Goal: Answer question/provide support: Share knowledge or assist other users

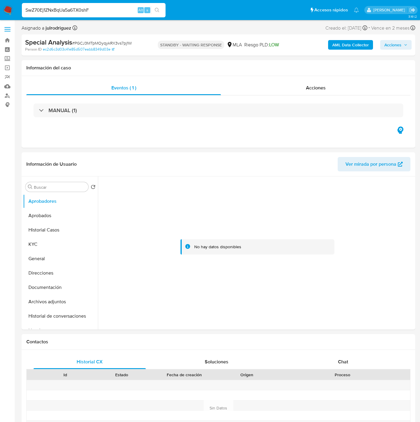
select select "10"
type input "SwZ70Ej1ZNxBqUa5a6TX0shF"
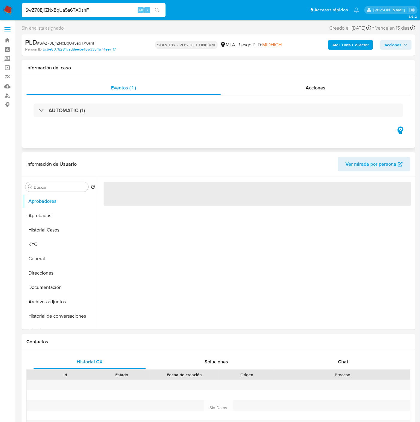
select select "10"
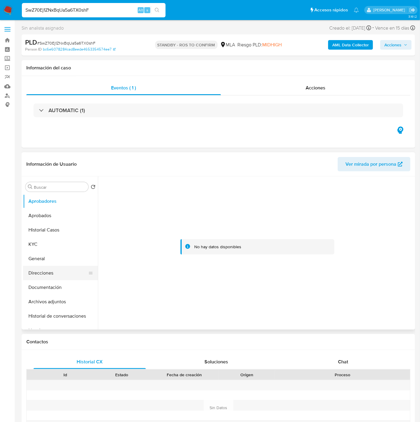
click at [53, 275] on button "Direcciones" at bounding box center [58, 273] width 70 height 14
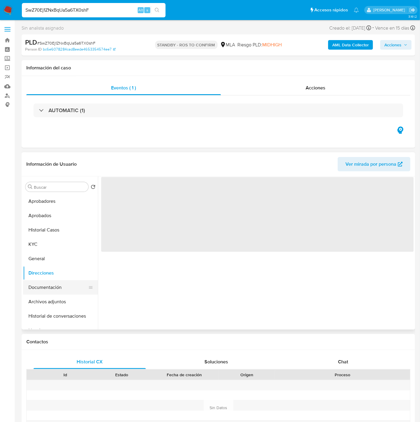
click at [54, 285] on button "Documentación" at bounding box center [58, 288] width 70 height 14
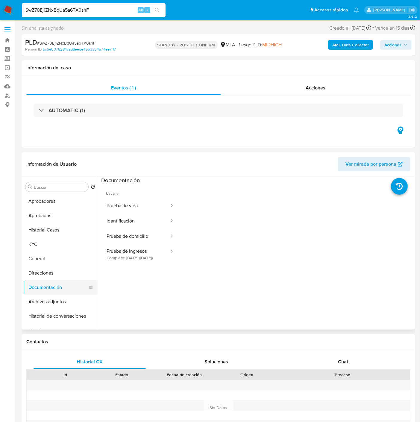
click at [78, 293] on button "Documentación" at bounding box center [58, 288] width 70 height 14
click at [77, 296] on button "Archivos adjuntos" at bounding box center [58, 302] width 70 height 14
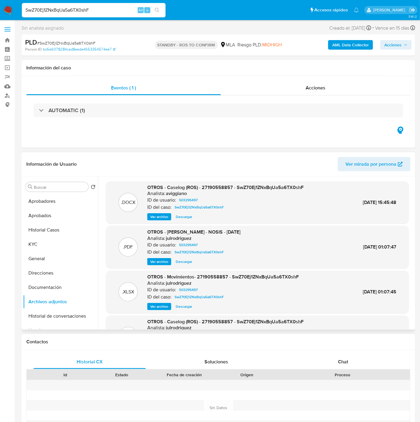
click at [183, 216] on span "Descargar" at bounding box center [184, 217] width 16 height 6
click at [76, 8] on input "SwZ70Ej1ZNxBqUa5a6TX0shF" at bounding box center [94, 10] width 144 height 8
paste input "Tkf88vRdKn6j91QSPIMPR5OS"
type input "Tkf88vRdKn6j91QSPIMPR5OS"
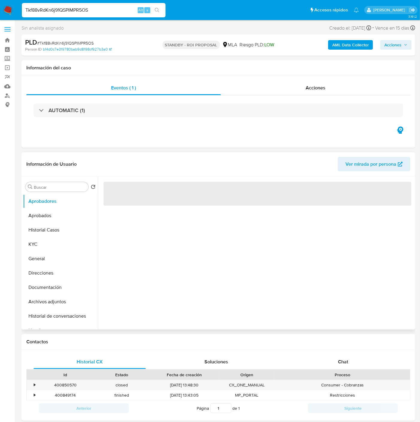
select select "10"
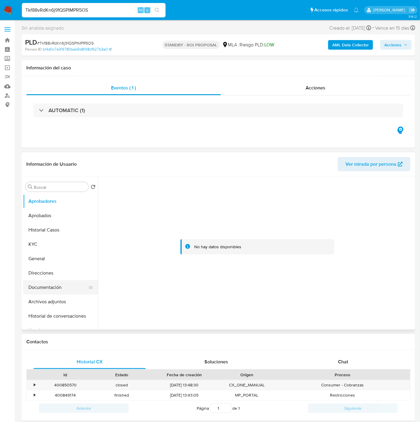
click at [44, 288] on button "Documentación" at bounding box center [58, 288] width 70 height 14
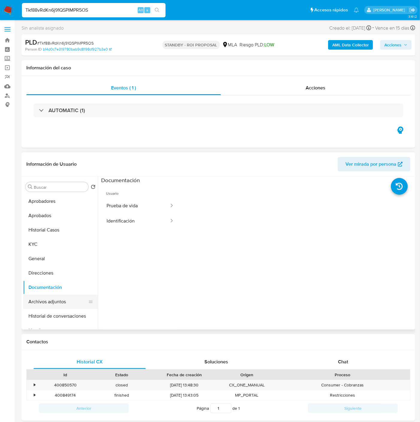
click at [47, 303] on button "Archivos adjuntos" at bounding box center [58, 302] width 70 height 14
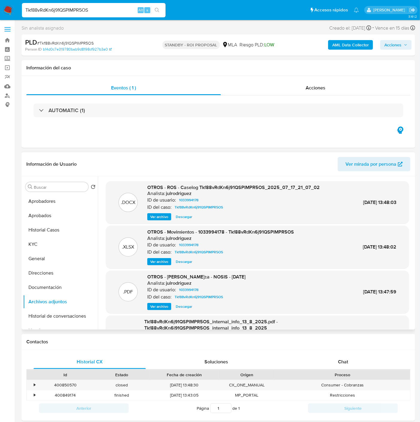
click at [181, 217] on span "Descargar" at bounding box center [184, 217] width 16 height 6
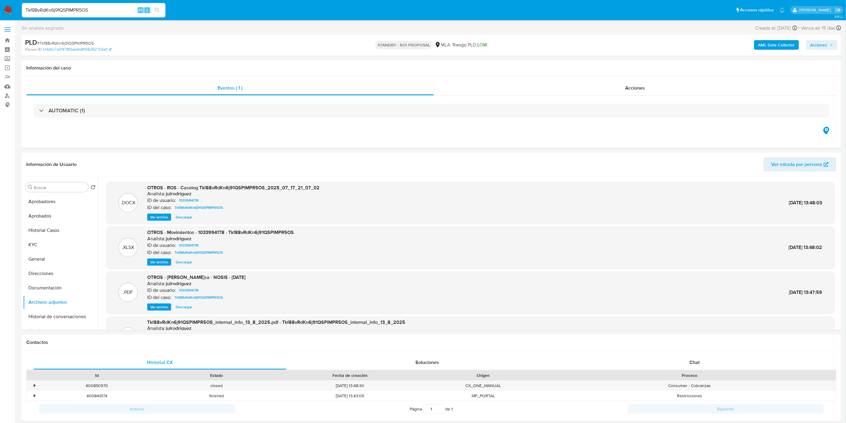
click at [71, 13] on input "Tkf88vRdKn6j91QSPIMPR5OS" at bounding box center [94, 10] width 144 height 8
paste input "V9JMjpX9S2DqQ6pru5tLqXIR"
type input "V9JMjpX9S2DqQ6pru5tLqXIR"
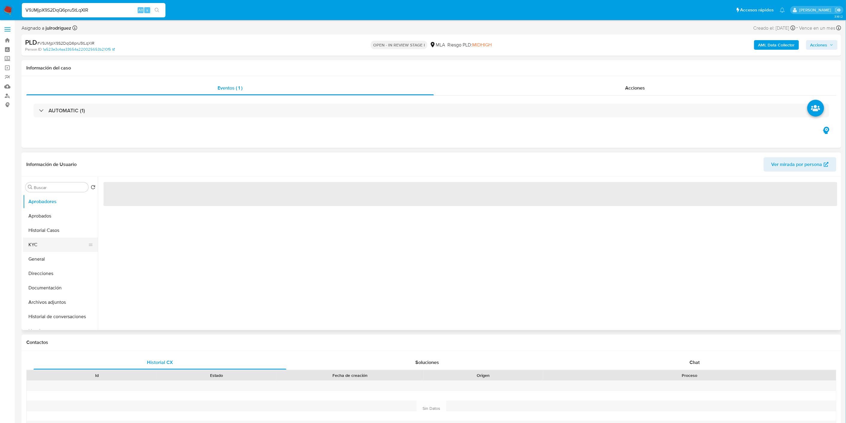
click at [43, 240] on button "KYC" at bounding box center [58, 244] width 70 height 14
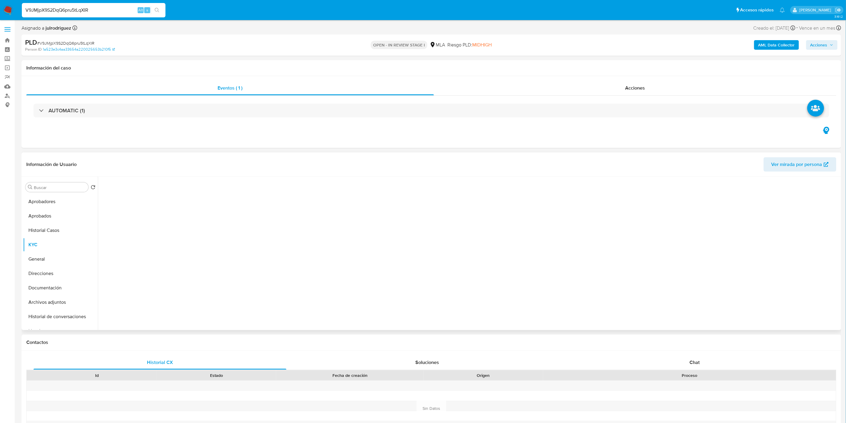
select select "10"
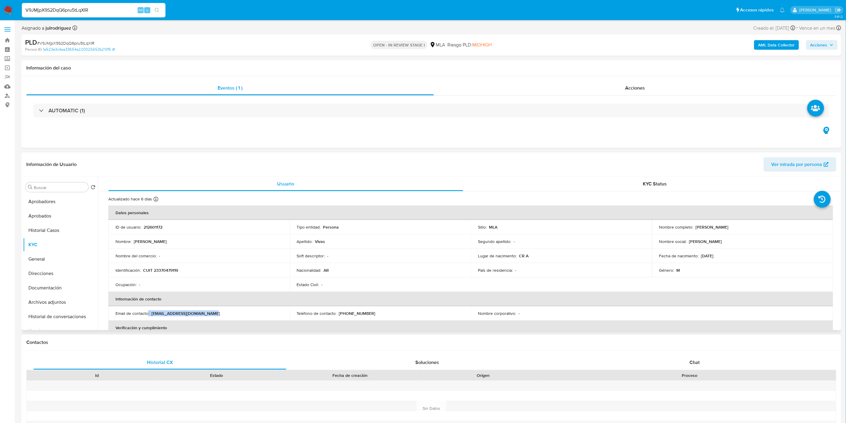
drag, startPoint x: 223, startPoint y: 313, endPoint x: 150, endPoint y: 313, distance: 73.6
click at [149, 313] on div "Email de contacto : [EMAIL_ADDRESS][DOMAIN_NAME]" at bounding box center [199, 312] width 167 height 5
copy div "[EMAIL_ADDRESS][DOMAIN_NAME]"
drag, startPoint x: 348, startPoint y: 163, endPoint x: 487, endPoint y: 264, distance: 171.6
click at [348, 163] on header "Información de Usuario Ver mirada por persona" at bounding box center [431, 164] width 810 height 14
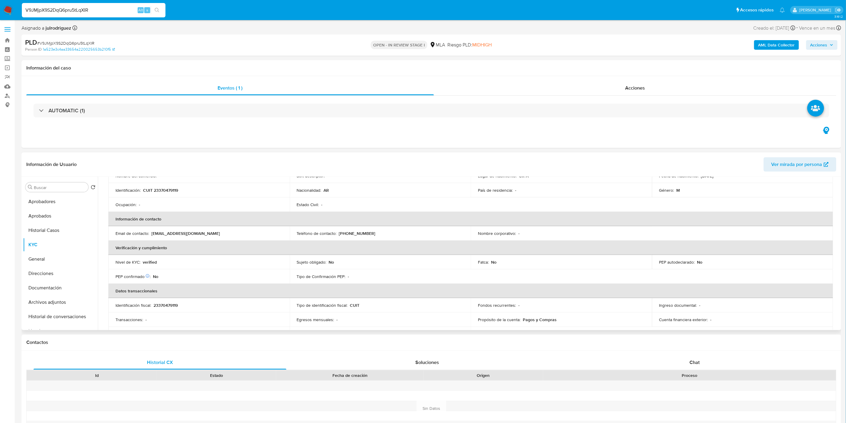
scroll to position [199, 0]
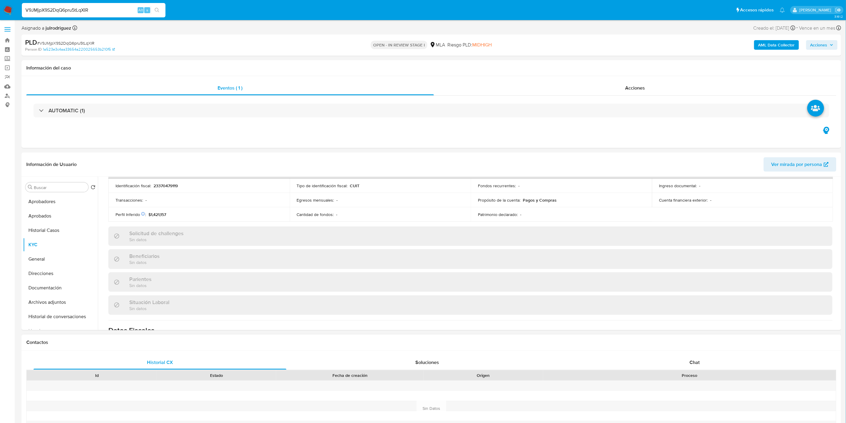
drag, startPoint x: 695, startPoint y: 361, endPoint x: 639, endPoint y: 346, distance: 57.3
click at [420, 360] on span "Chat" at bounding box center [695, 362] width 10 height 7
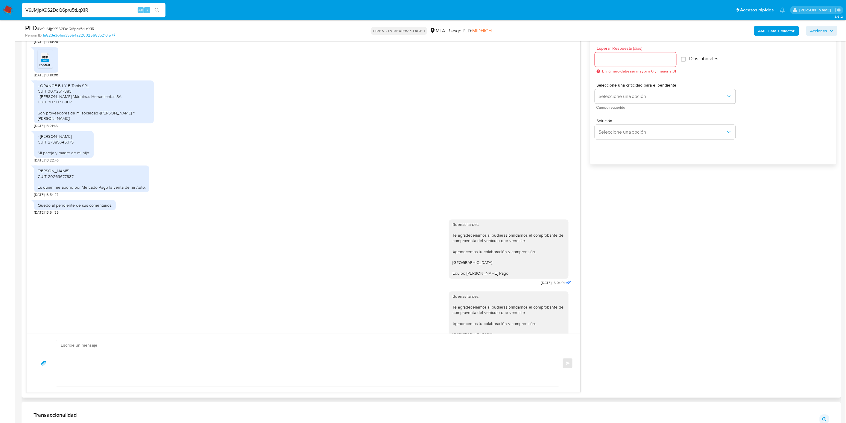
scroll to position [211, 0]
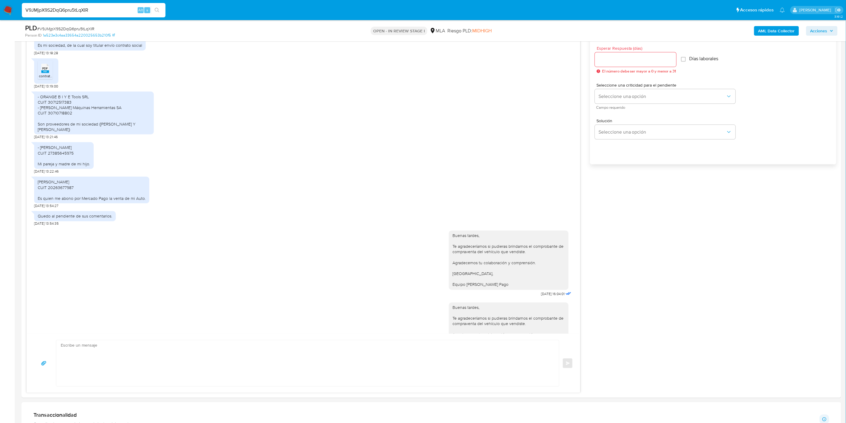
click at [60, 13] on input "V9JMjpX9S2DqQ6pru5tLqXIR" at bounding box center [94, 10] width 144 height 8
click at [60, 12] on input "V9JMjpX9S2DqQ6pru5tLqXIR" at bounding box center [94, 10] width 144 height 8
paste input "s2m4agjHGLCRoRu84jTKUi6E"
type input "s2m4agjHGLCRoRu84jTKUi6E"
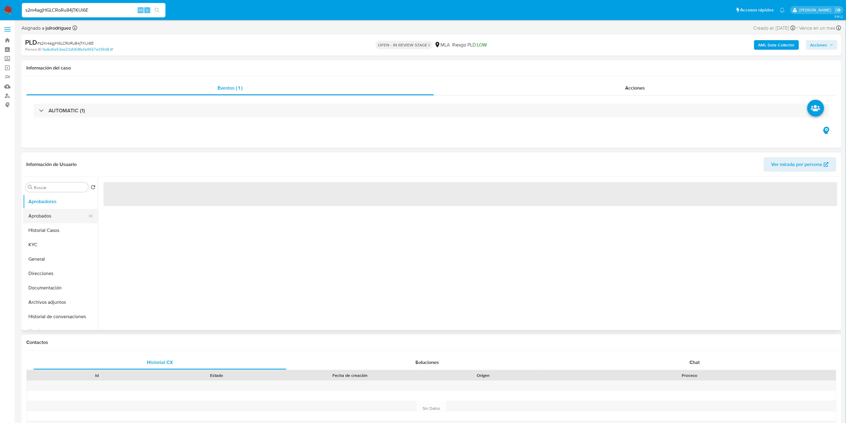
select select "10"
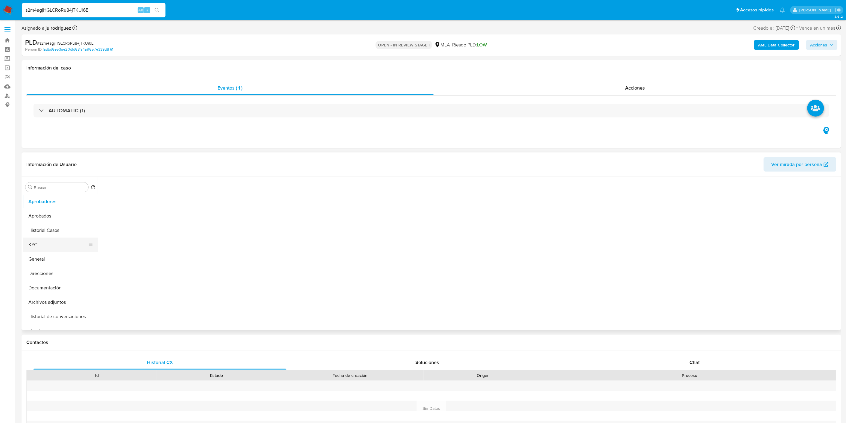
click at [44, 243] on button "KYC" at bounding box center [58, 244] width 70 height 14
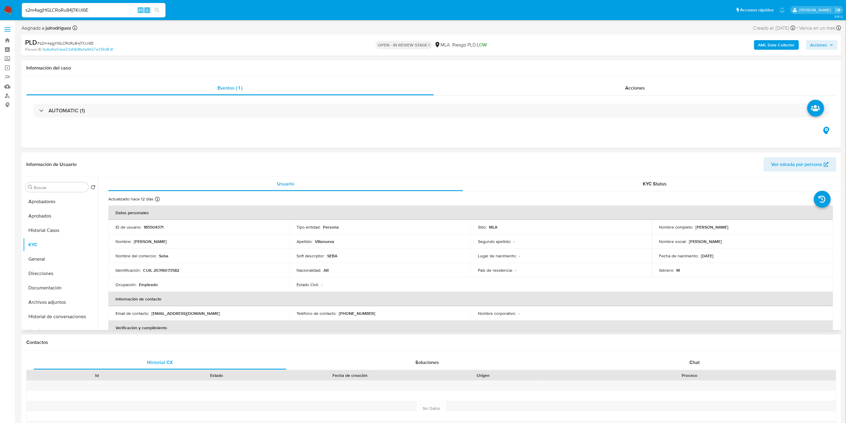
scroll to position [133, 0]
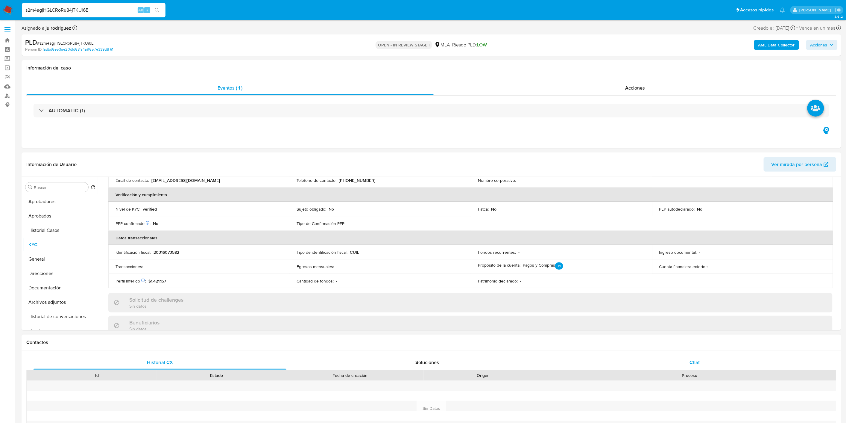
click at [420, 364] on div "Chat" at bounding box center [694, 362] width 253 height 14
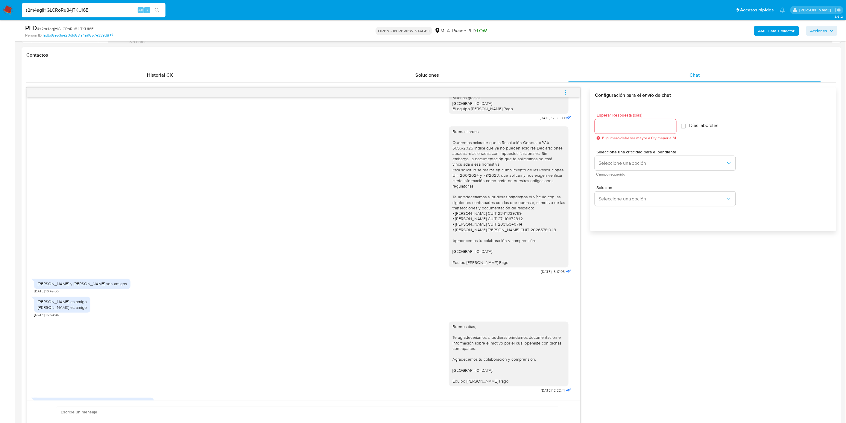
scroll to position [466, 0]
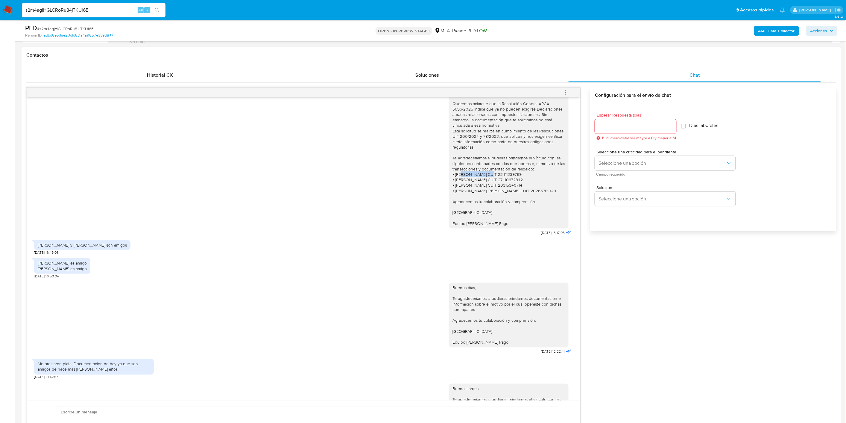
drag, startPoint x: 457, startPoint y: 192, endPoint x: 484, endPoint y: 193, distance: 27.3
click at [420, 193] on div "Buenas tardes, Queremos aclararte que la Resolución General ARCA 5696/2025 indi…" at bounding box center [509, 158] width 113 height 136
click at [118, 231] on div "Buenas tardes, Queremos aclararte que la Resolución General ARCA 5696/2025 indi…" at bounding box center [303, 160] width 539 height 154
drag, startPoint x: 39, startPoint y: 261, endPoint x: 84, endPoint y: 259, distance: 45.3
click at [84, 248] on div "[PERSON_NAME] y [PERSON_NAME] son amigos" at bounding box center [82, 244] width 89 height 5
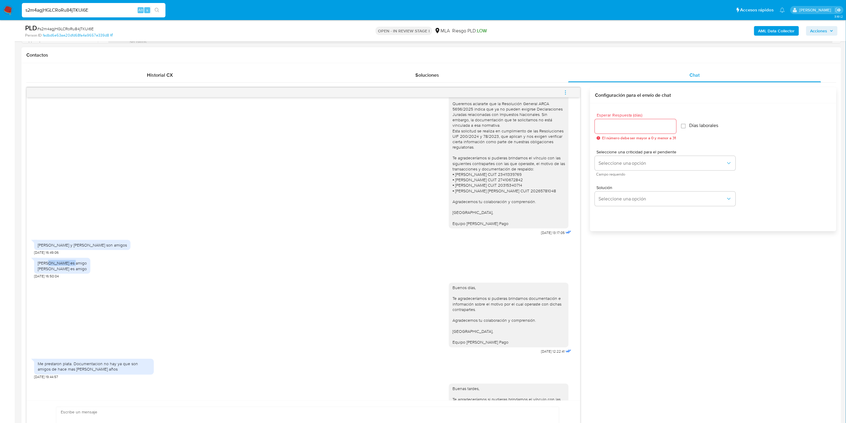
drag, startPoint x: 49, startPoint y: 277, endPoint x: 72, endPoint y: 276, distance: 23.7
click at [72, 271] on div "[PERSON_NAME] es amigo [PERSON_NAME] es amigo" at bounding box center [62, 265] width 49 height 11
drag, startPoint x: 38, startPoint y: 283, endPoint x: 68, endPoint y: 283, distance: 30.5
click at [68, 271] on div "[PERSON_NAME] es amigo [PERSON_NAME] es amigo" at bounding box center [62, 265] width 49 height 11
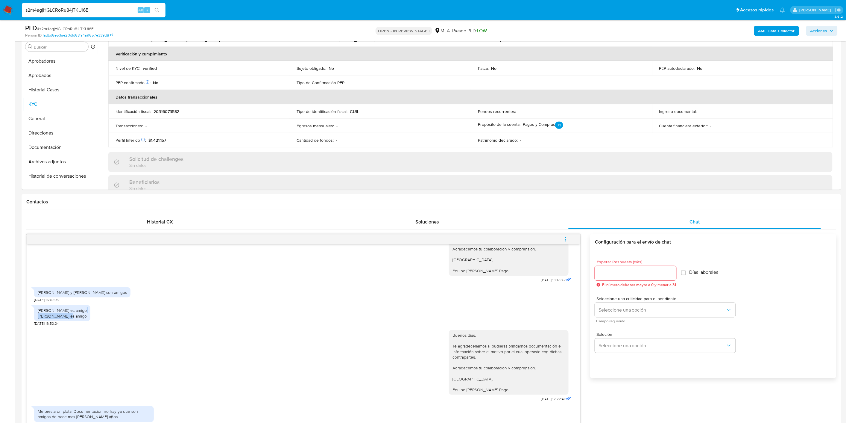
scroll to position [66, 0]
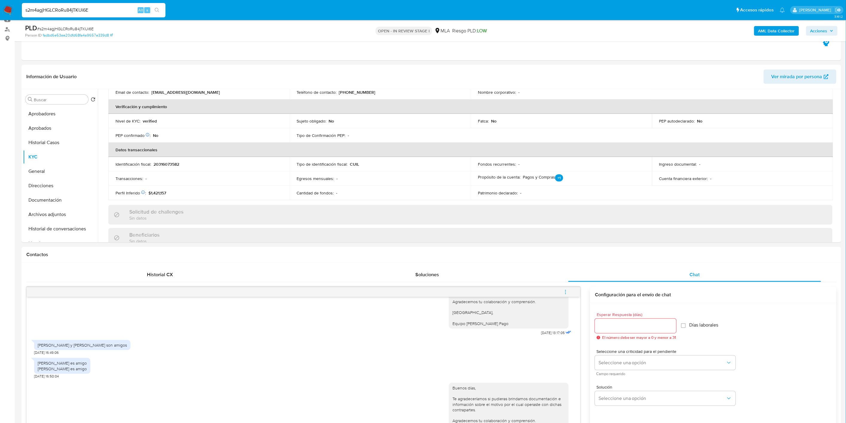
click at [74, 28] on span "# s2m4agjHGLCRoRu84jTKUi6E" at bounding box center [65, 29] width 57 height 6
copy span "s2m4agjHGLCRoRu84jTKUi6E"
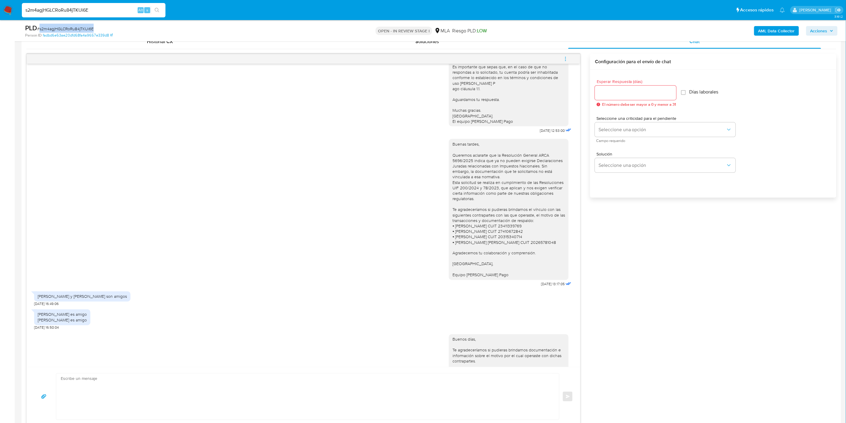
scroll to position [480, 0]
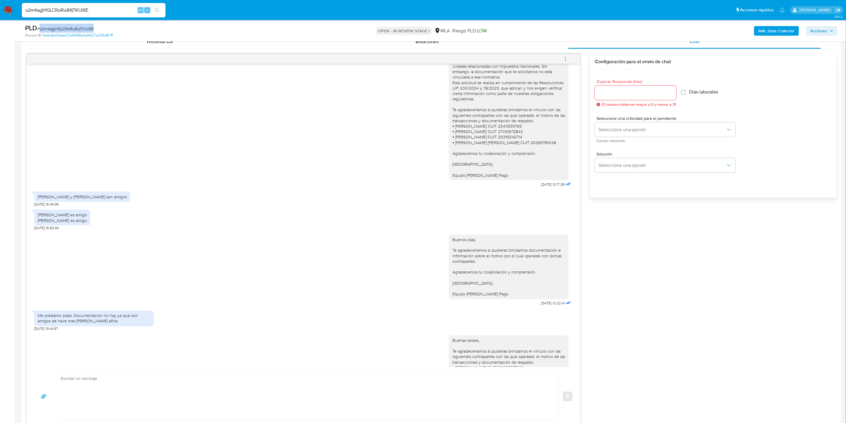
click at [77, 12] on input "s2m4agjHGLCRoRu84jTKUi6E" at bounding box center [94, 10] width 144 height 8
paste input "QD8jotbJQIv4juBY16jjMzIa"
type input "QD8jotbJQIv4juBY16jjMzIa"
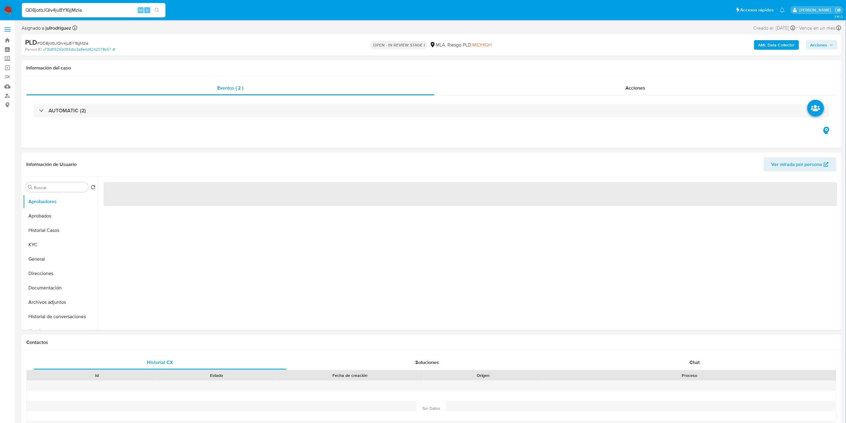
select select "10"
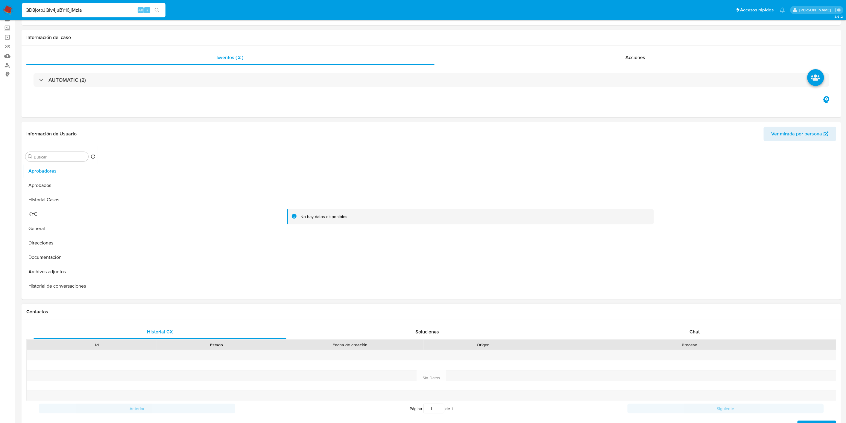
scroll to position [100, 0]
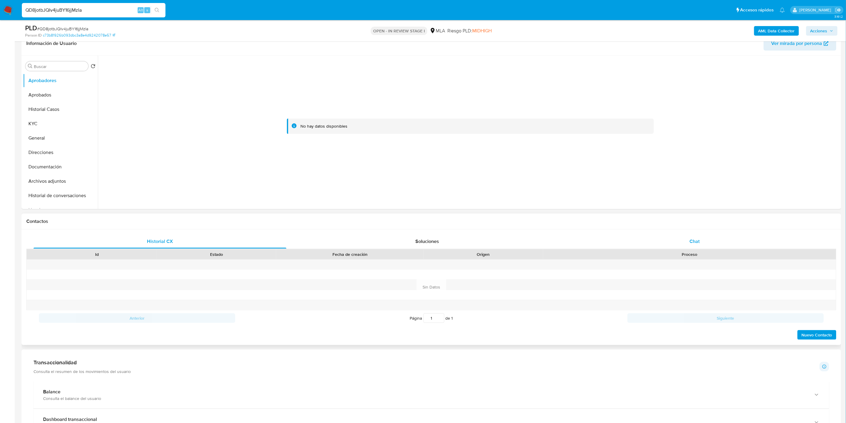
click at [420, 244] on span "Chat" at bounding box center [695, 241] width 10 height 7
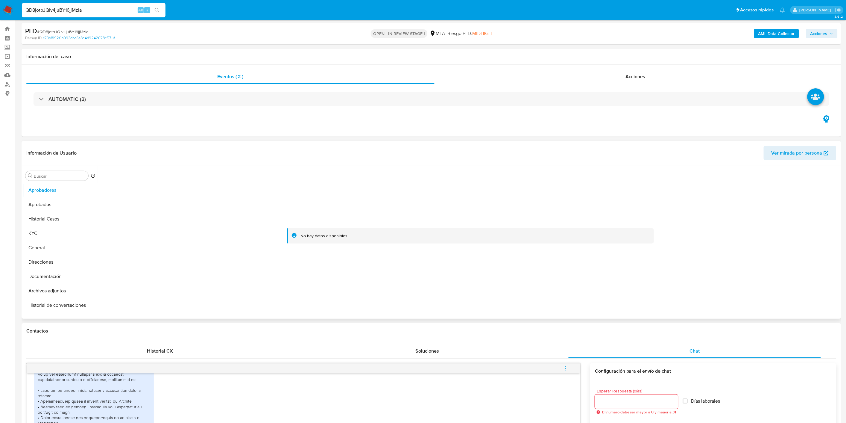
scroll to position [0, 0]
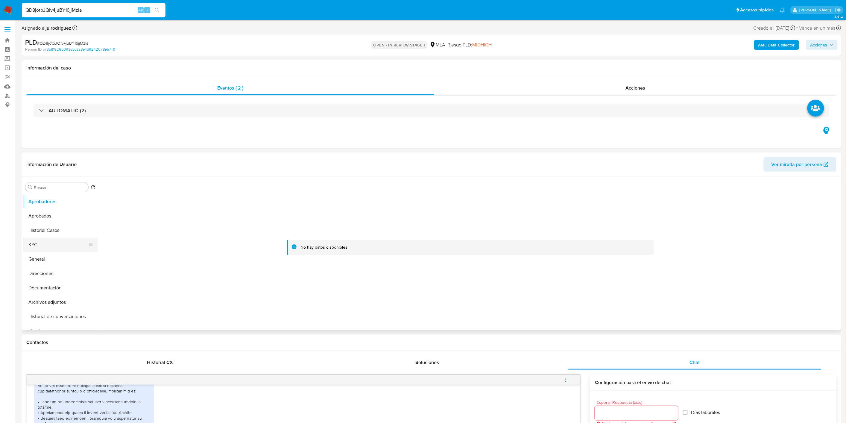
click at [45, 244] on button "KYC" at bounding box center [58, 244] width 70 height 14
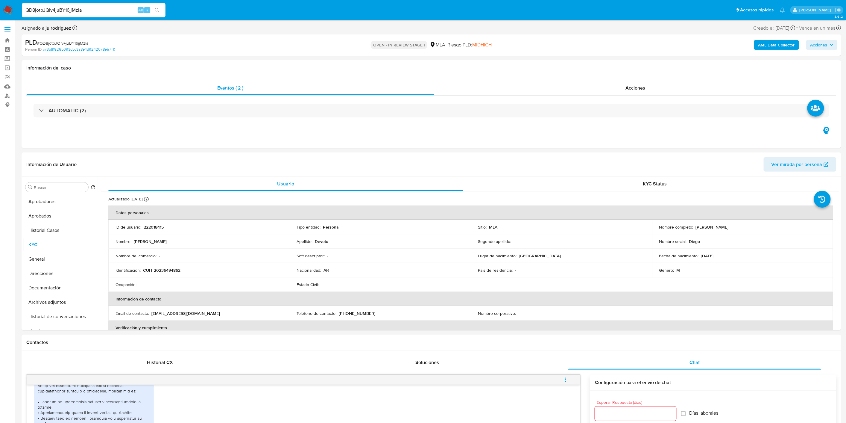
click at [82, 46] on span "# QD8jotbJQIv4juBY16jjMzIa" at bounding box center [62, 43] width 51 height 6
click at [81, 43] on span "# QD8jotbJQIv4juBY16jjMzIa" at bounding box center [62, 43] width 51 height 6
copy span "QD8jotbJQIv4juBY16jjMzIa"
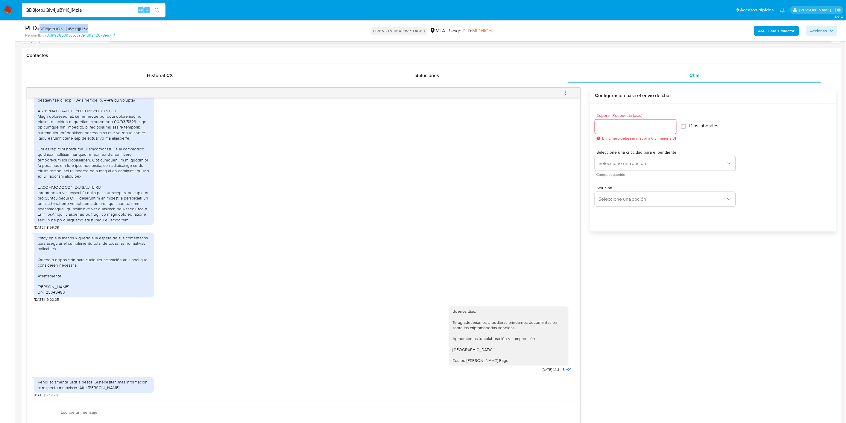
scroll to position [266, 0]
click at [67, 10] on input "QD8jotbJQIv4juBY16jjMzIa" at bounding box center [94, 10] width 144 height 8
paste input "5AMcKlEJP1FTqLs4wiXZ6aUD"
type input "5AMcKlEJP1FTqLs4wiXZ6aUD"
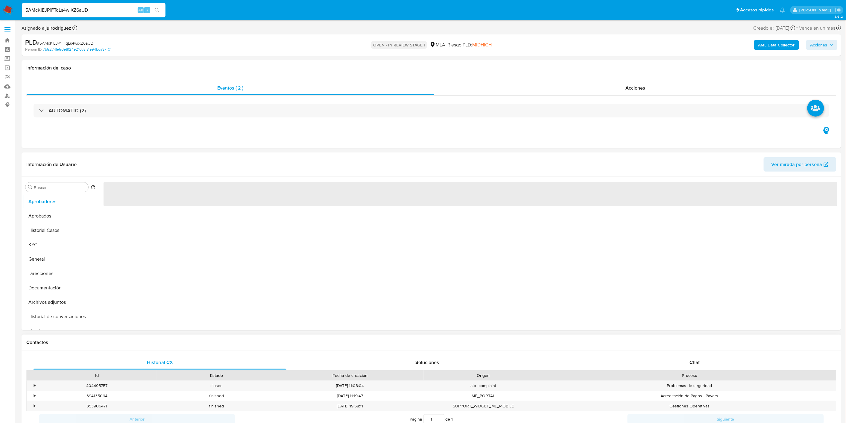
select select "10"
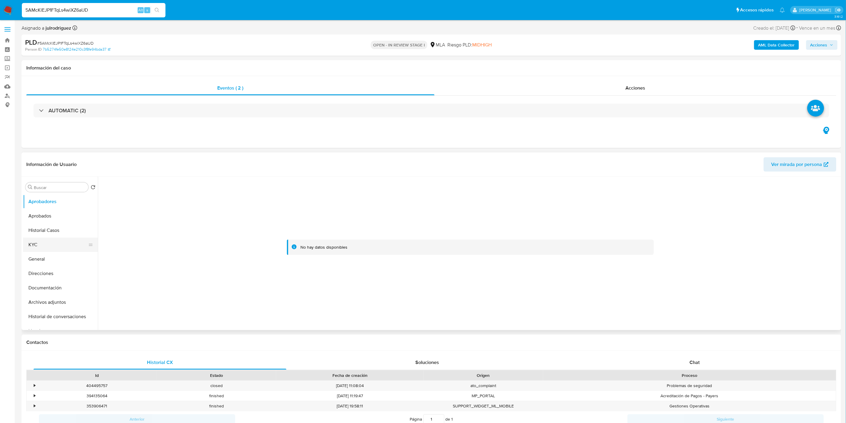
click at [42, 241] on button "KYC" at bounding box center [58, 244] width 70 height 14
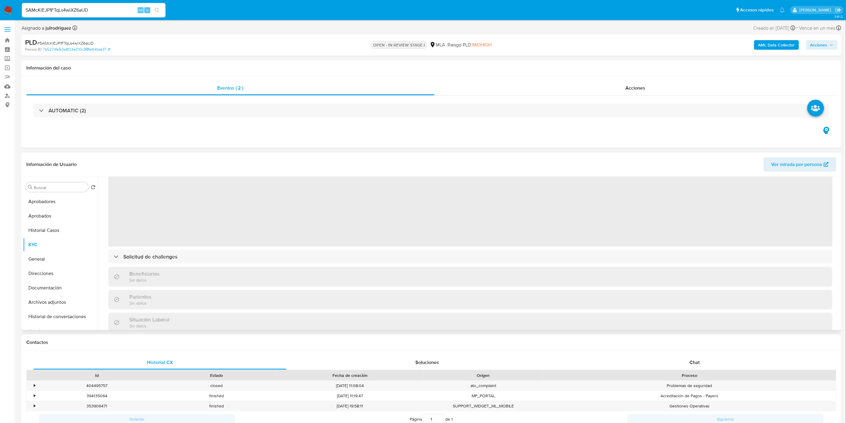
scroll to position [66, 0]
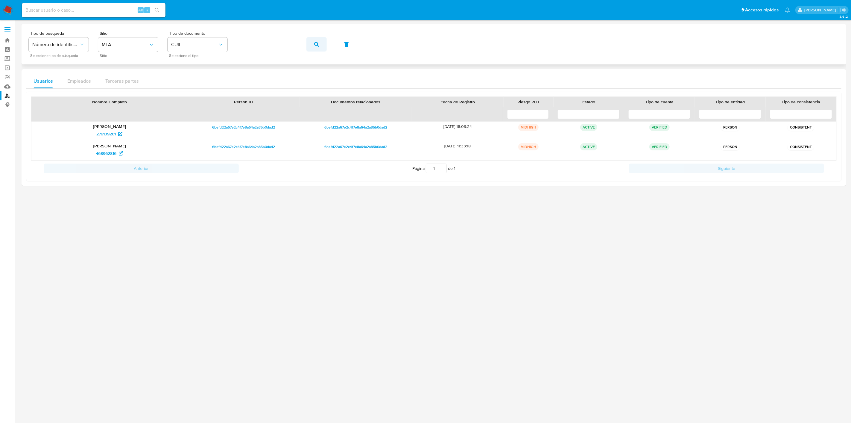
click at [316, 47] on span "button" at bounding box center [316, 44] width 5 height 13
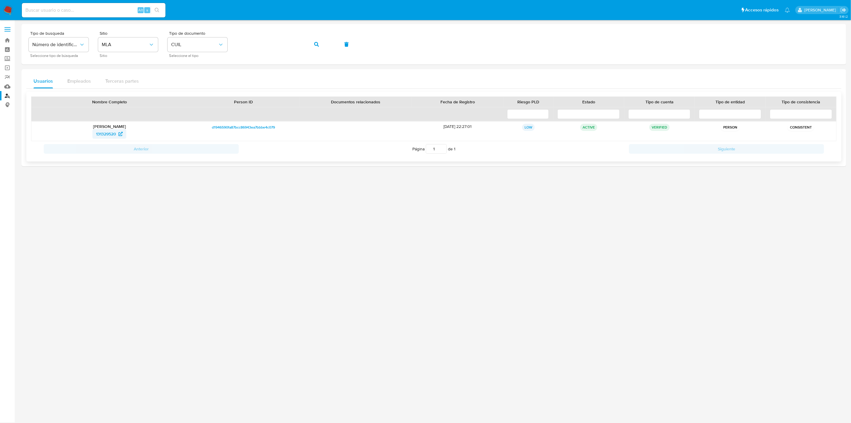
click at [105, 134] on span "131329520" at bounding box center [106, 134] width 20 height 10
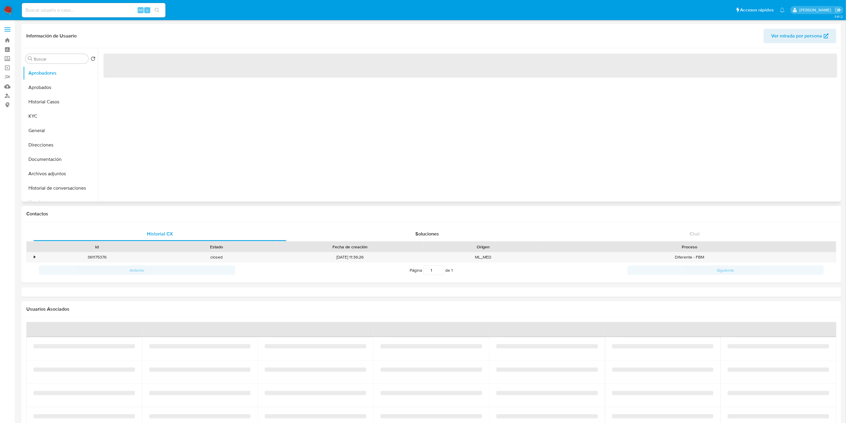
select select "10"
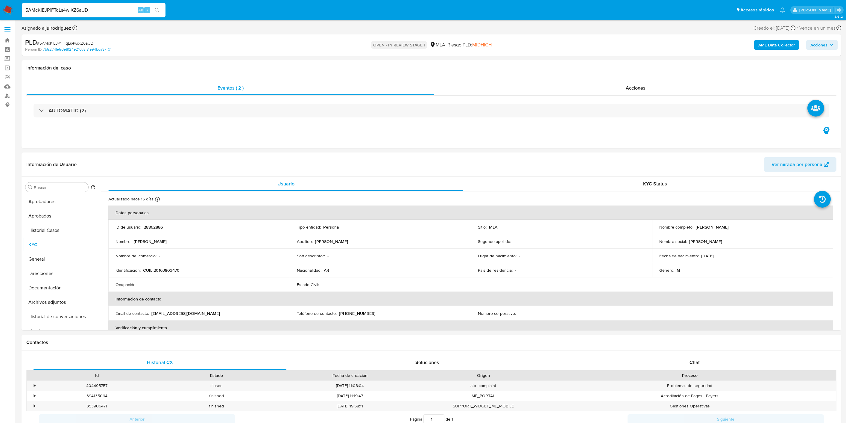
select select "10"
click at [393, 178] on div "Usuario" at bounding box center [285, 184] width 355 height 14
click at [325, 168] on header "Información de Usuario Ver mirada por persona" at bounding box center [431, 164] width 810 height 14
click at [398, 175] on div "Información de Usuario Ver mirada por persona" at bounding box center [432, 164] width 820 height 24
click at [324, 175] on div "Información de Usuario Ver mirada por persona" at bounding box center [432, 164] width 820 height 24
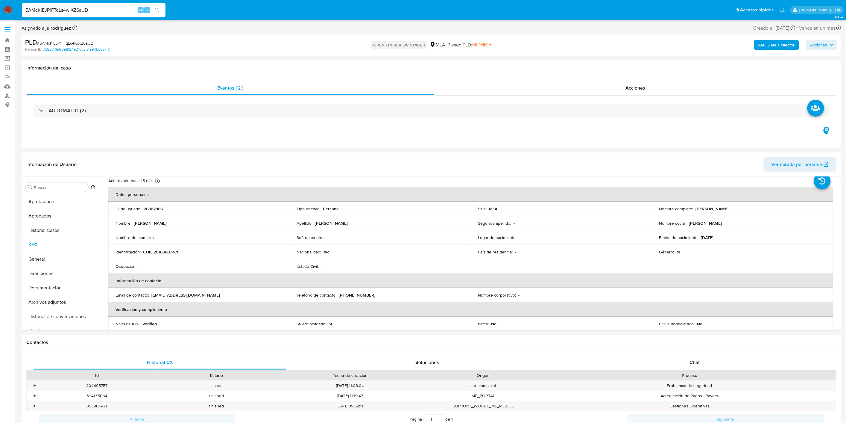
scroll to position [33, 0]
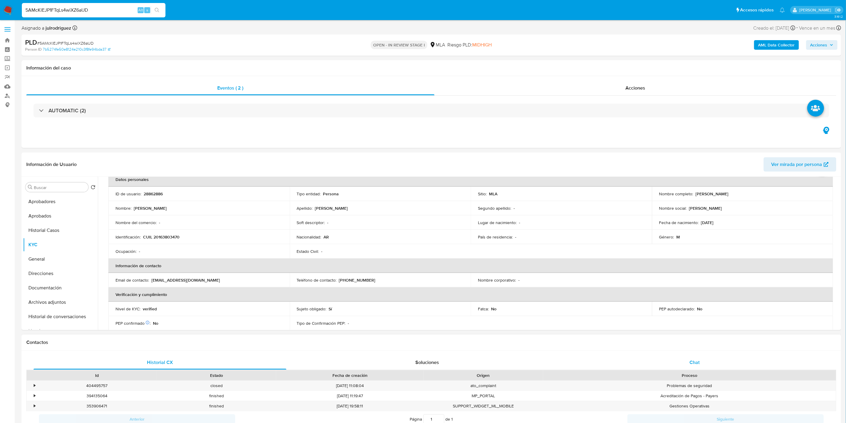
click at [690, 359] on span "Chat" at bounding box center [695, 362] width 10 height 7
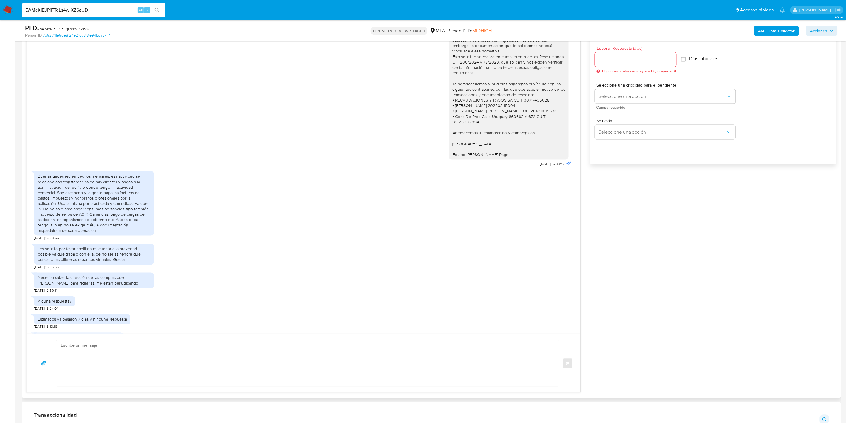
scroll to position [599, 0]
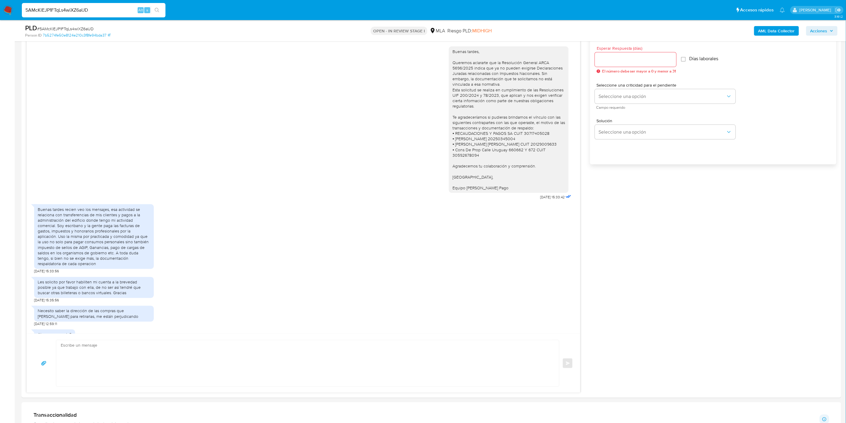
click at [60, 28] on span "# 5AMcKlEJP1FTqLs4wiXZ6aUD" at bounding box center [65, 29] width 57 height 6
copy span "5AMcKlEJP1FTqLs4wiXZ6aUD"
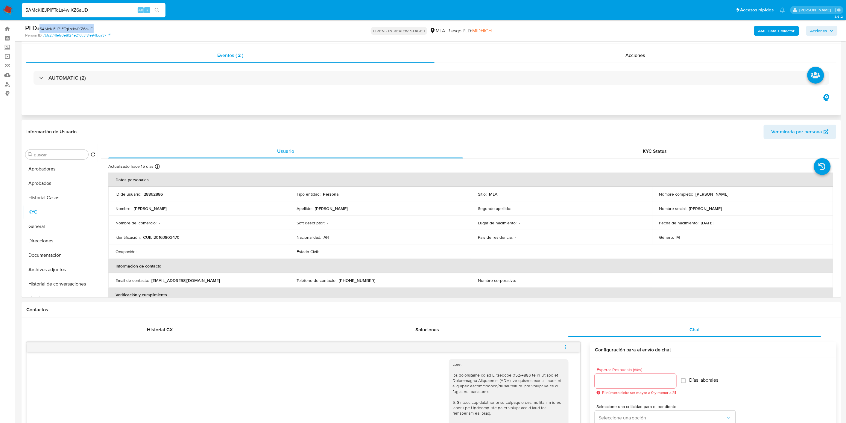
scroll to position [0, 0]
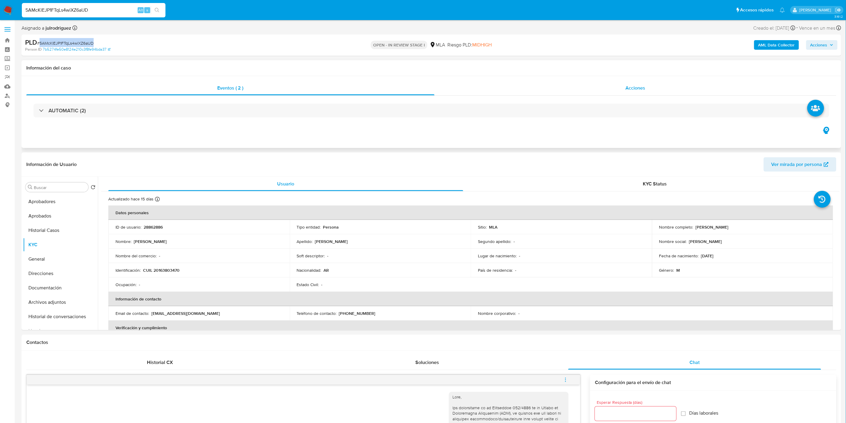
click at [635, 85] on span "Acciones" at bounding box center [636, 87] width 20 height 7
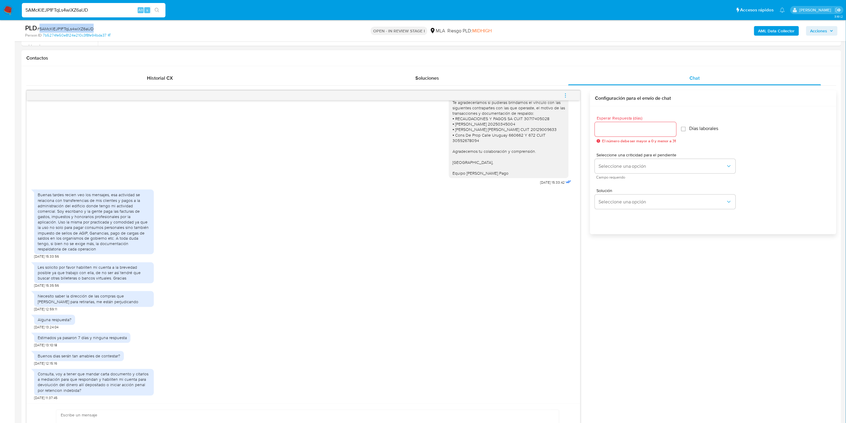
scroll to position [333, 0]
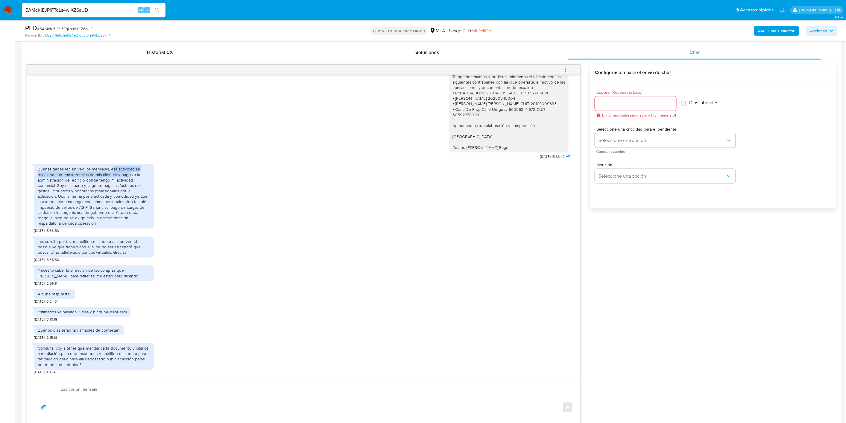
drag, startPoint x: 113, startPoint y: 169, endPoint x: 131, endPoint y: 172, distance: 18.1
click at [131, 172] on div "Buenas tardes recien veo los mensajes, esa actividad se relaciona con transfere…" at bounding box center [94, 196] width 113 height 60
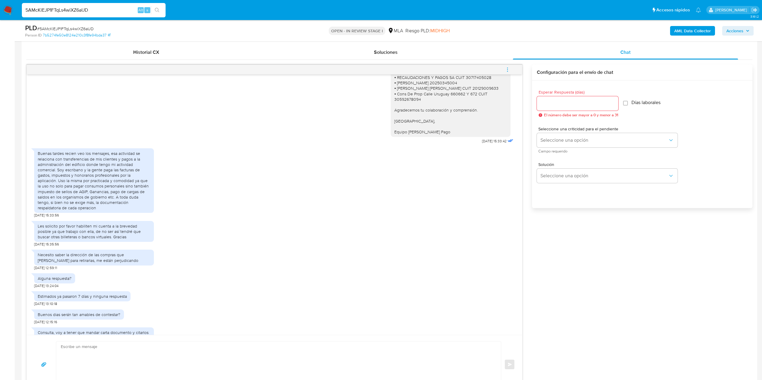
drag, startPoint x: 770, startPoint y: 4, endPoint x: 311, endPoint y: 188, distance: 494.9
click at [323, 188] on div "Buenas tardes recien veo los mensajes, esa actividad se relaciona con transfere…" at bounding box center [274, 181] width 480 height 72
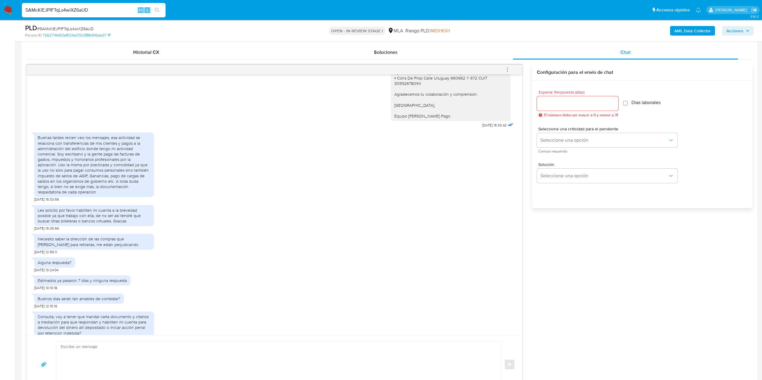
scroll to position [742, 0]
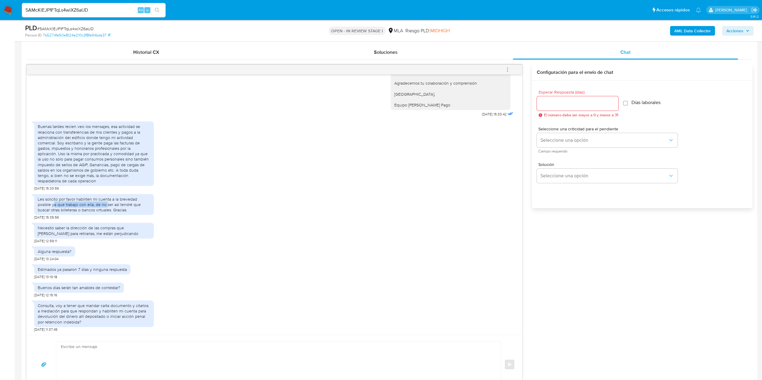
drag, startPoint x: 107, startPoint y: 202, endPoint x: 54, endPoint y: 205, distance: 52.8
click at [54, 205] on div "Les solicito por favor habiliten mi cuenta a la brevedad posible ya que trabajo…" at bounding box center [94, 205] width 113 height 16
click at [185, 201] on div "Les solicito por favor habiliten mi cuenta a la brevedad posible ya que trabajo…" at bounding box center [274, 205] width 480 height 29
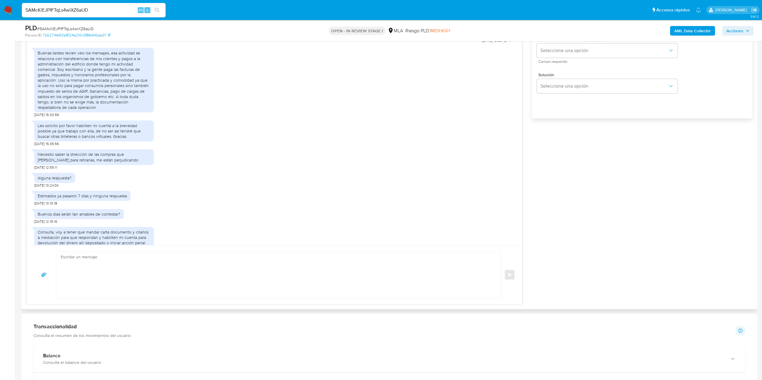
scroll to position [682, 0]
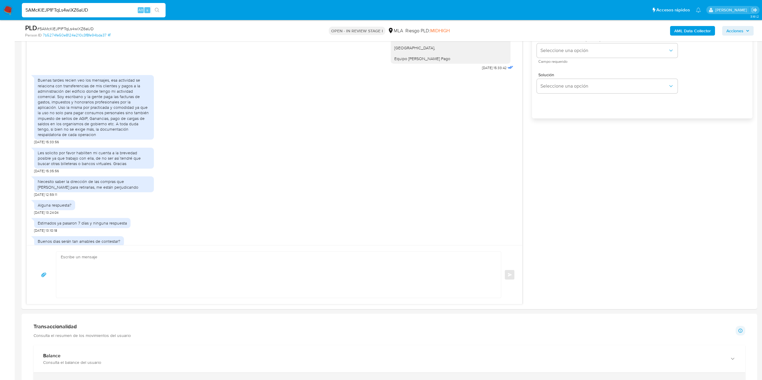
click at [288, 379] on div "Dashboard transaccional Consulta el dashboard transaccional del usuario" at bounding box center [390, 386] width 712 height 27
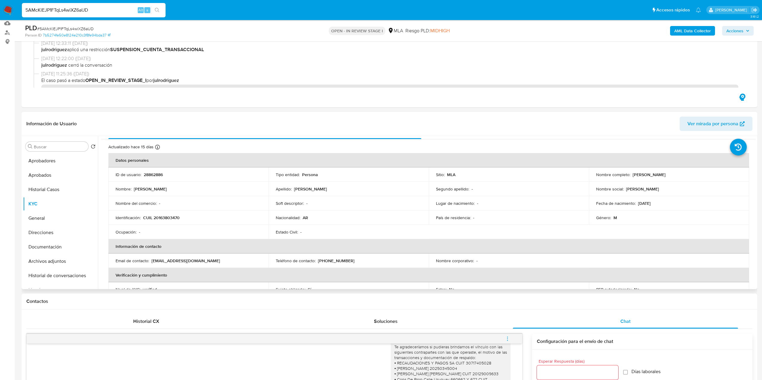
scroll to position [0, 0]
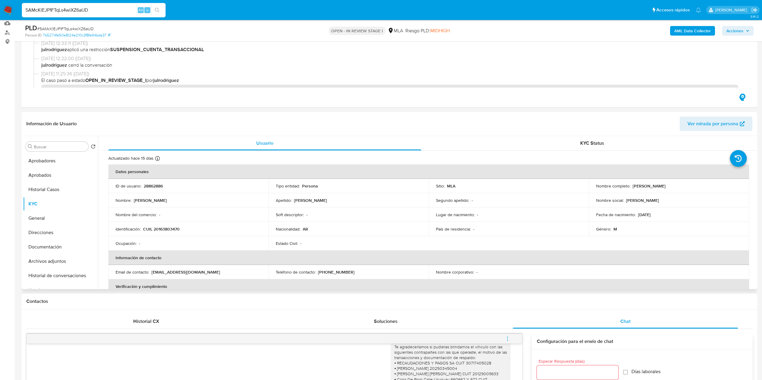
click at [151, 187] on p "28862886" at bounding box center [153, 186] width 19 height 5
copy p "28862886"
click at [69, 12] on input "5AMcKlEJP1FTqLs4wiXZ6aUD" at bounding box center [94, 10] width 144 height 8
drag, startPoint x: 69, startPoint y: 12, endPoint x: 72, endPoint y: 24, distance: 12.3
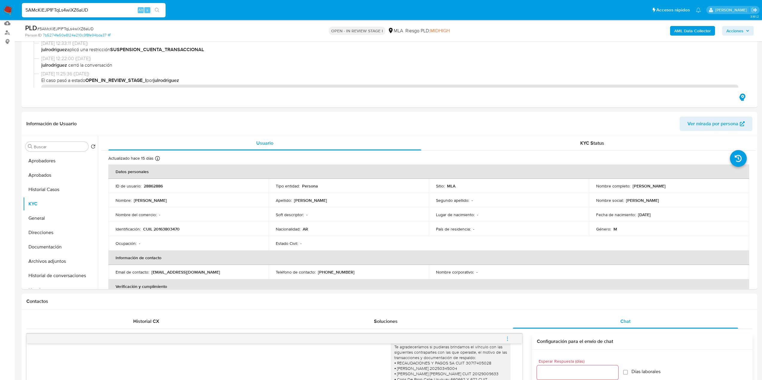
click at [69, 13] on input "5AMcKlEJP1FTqLs4wiXZ6aUD" at bounding box center [94, 10] width 144 height 8
paste input "SX1fYrV8ea9S5G4iOHDvuzeN"
type input "SX1fYrV8ea9S5G4iOHDvuzeN"
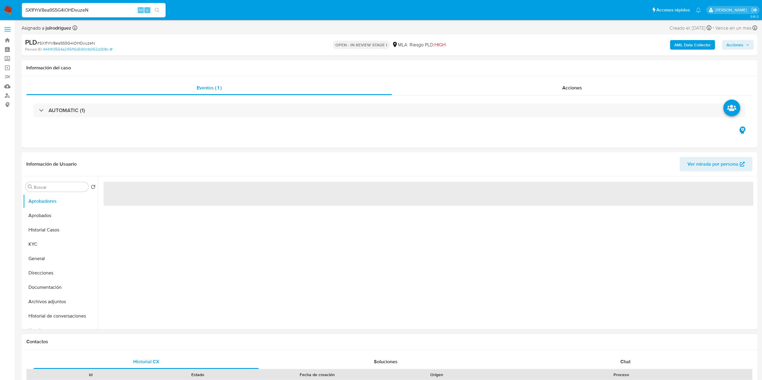
select select "10"
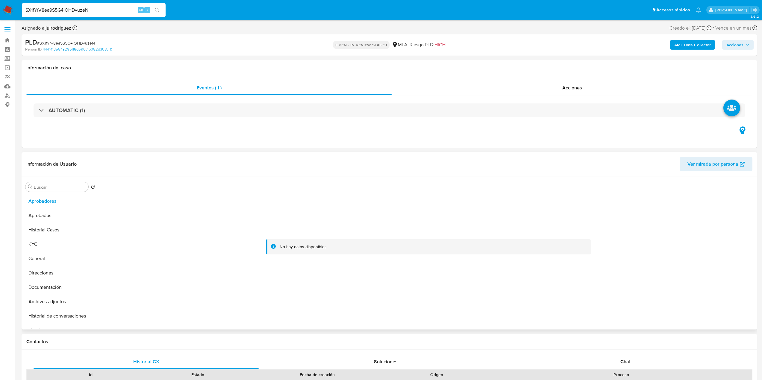
drag, startPoint x: 204, startPoint y: 143, endPoint x: 228, endPoint y: 207, distance: 67.2
click at [204, 143] on div "Eventos ( 1 ) Acciones AUTOMATIC (1)" at bounding box center [390, 112] width 736 height 72
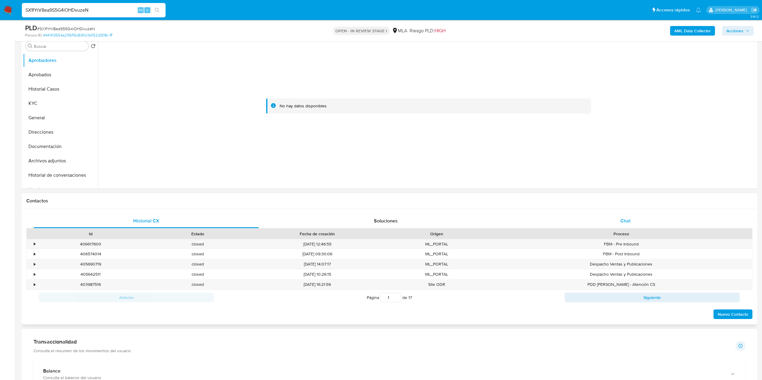
click at [623, 217] on div "Chat" at bounding box center [625, 221] width 225 height 14
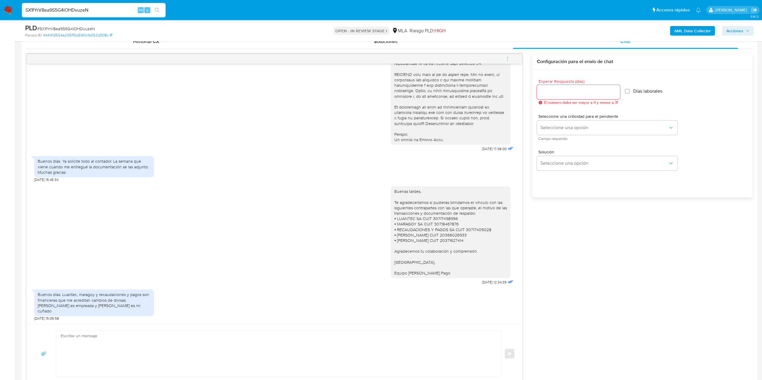
scroll to position [419, 0]
